Goal: Task Accomplishment & Management: Manage account settings

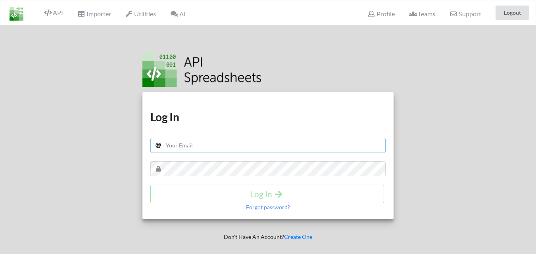
click at [194, 151] on input "text" at bounding box center [267, 145] width 235 height 15
paste input "[EMAIL_ADDRESS][DOMAIN_NAME]"
type input "[EMAIL_ADDRESS][DOMAIN_NAME]"
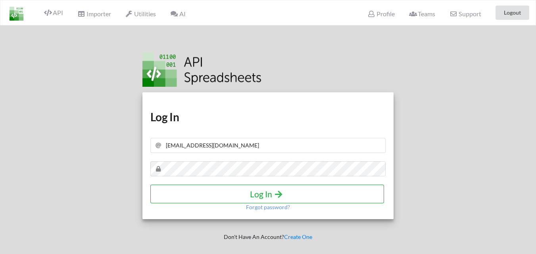
click at [259, 192] on h4 "Log In" at bounding box center [267, 194] width 217 height 10
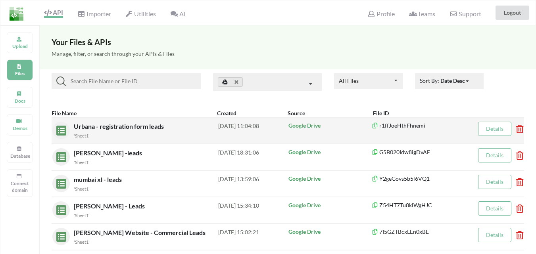
click at [518, 128] on icon at bounding box center [517, 126] width 2 height 3
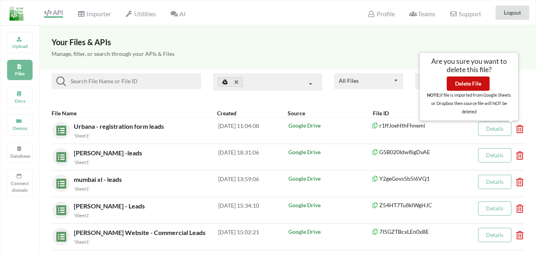
click at [462, 84] on button "Delete File" at bounding box center [468, 84] width 43 height 14
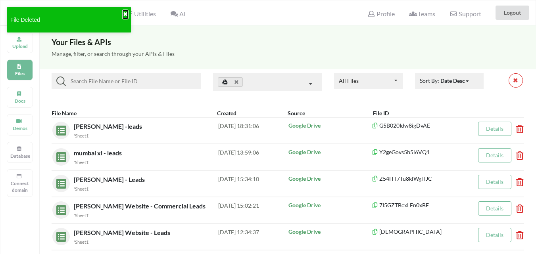
click at [125, 13] on button "✖" at bounding box center [125, 14] width 5 height 8
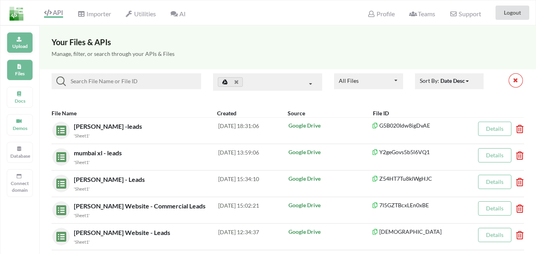
click at [30, 45] on div "Upload" at bounding box center [20, 42] width 26 height 21
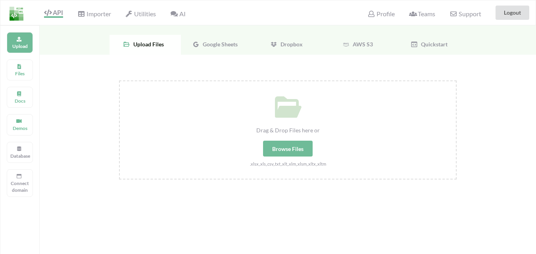
click at [229, 43] on span "Google Sheets" at bounding box center [218, 44] width 38 height 7
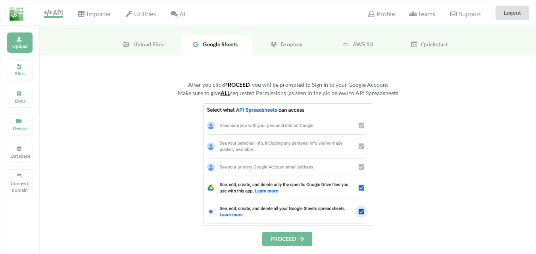
click at [288, 238] on button "PROCEED" at bounding box center [287, 239] width 50 height 14
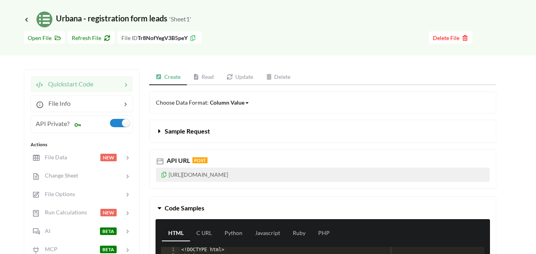
scroll to position [40, 0]
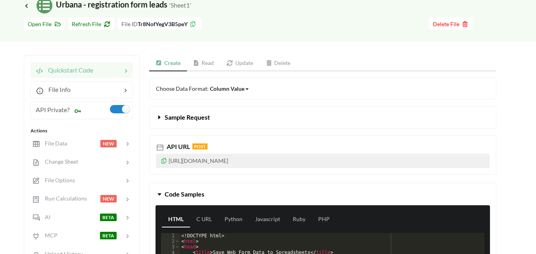
click at [169, 160] on p "[URL][DOMAIN_NAME]" at bounding box center [323, 161] width 334 height 14
click at [162, 163] on icon at bounding box center [164, 160] width 7 height 6
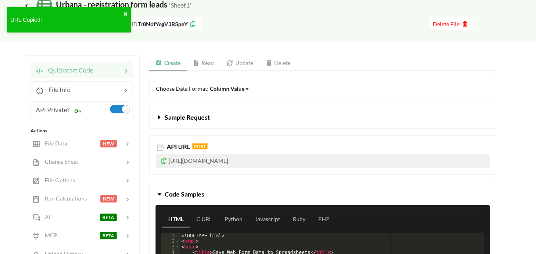
click at [163, 163] on icon at bounding box center [164, 160] width 7 height 6
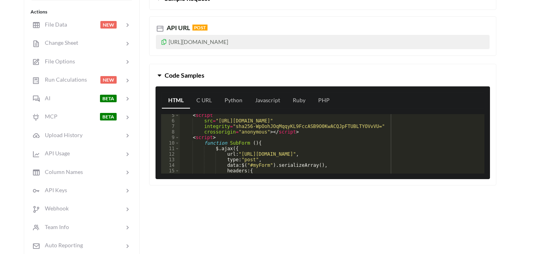
scroll to position [48, 0]
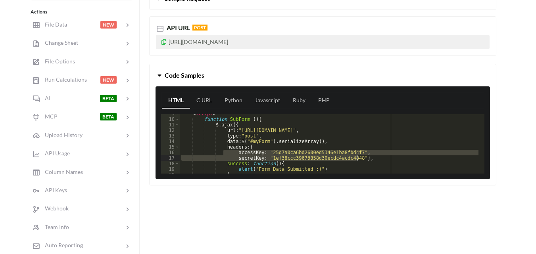
drag, startPoint x: 236, startPoint y: 153, endPoint x: 369, endPoint y: 156, distance: 132.9
click at [369, 156] on div "< script > function SubForm ( ) { $ . ajax ({ url : "[URL][DOMAIN_NAME]" , type…" at bounding box center [329, 146] width 299 height 71
